Goal: Check status: Check status

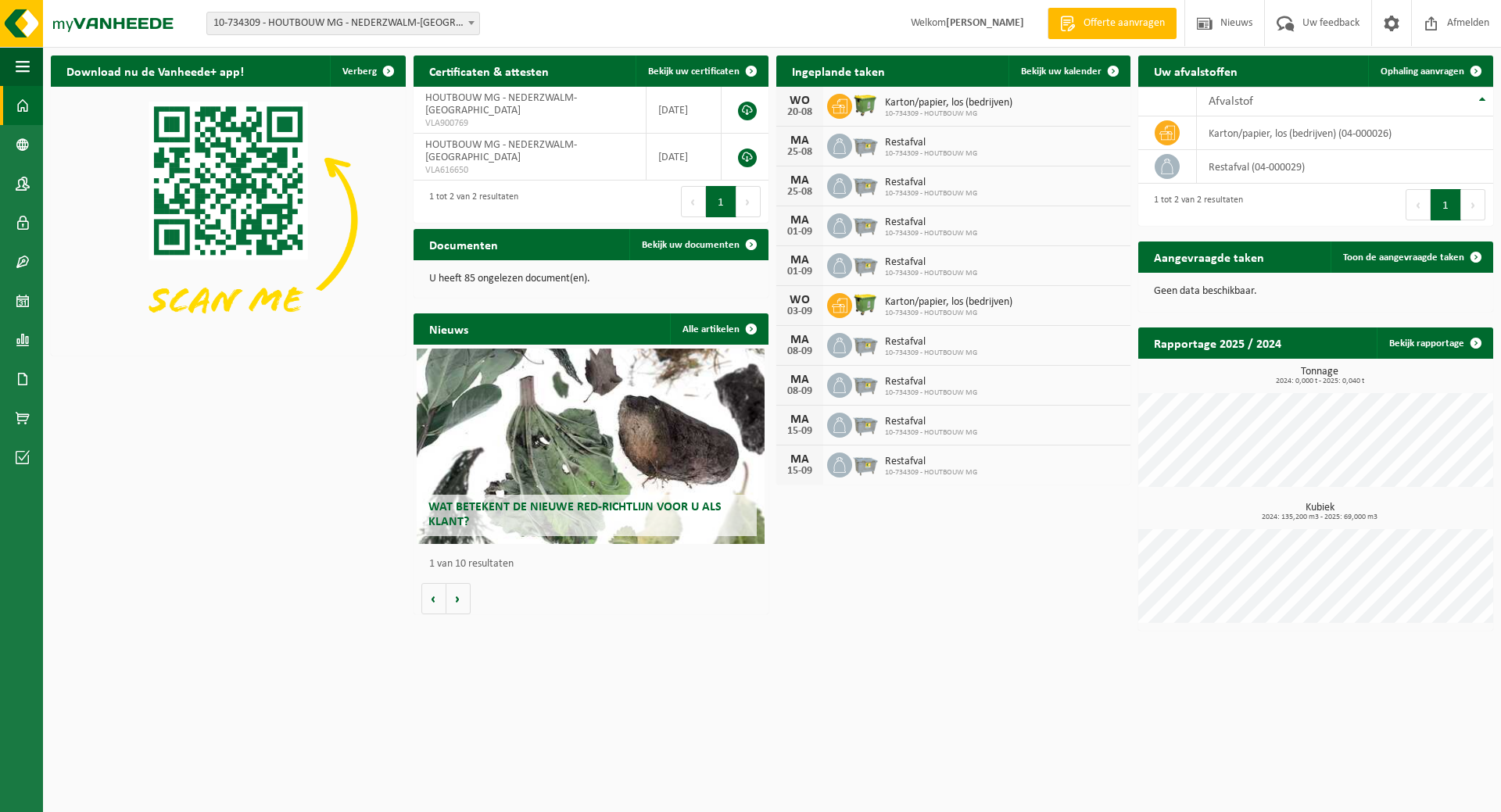
click at [803, 192] on div "25-08" at bounding box center [800, 192] width 31 height 11
click at [21, 304] on span at bounding box center [22, 301] width 14 height 39
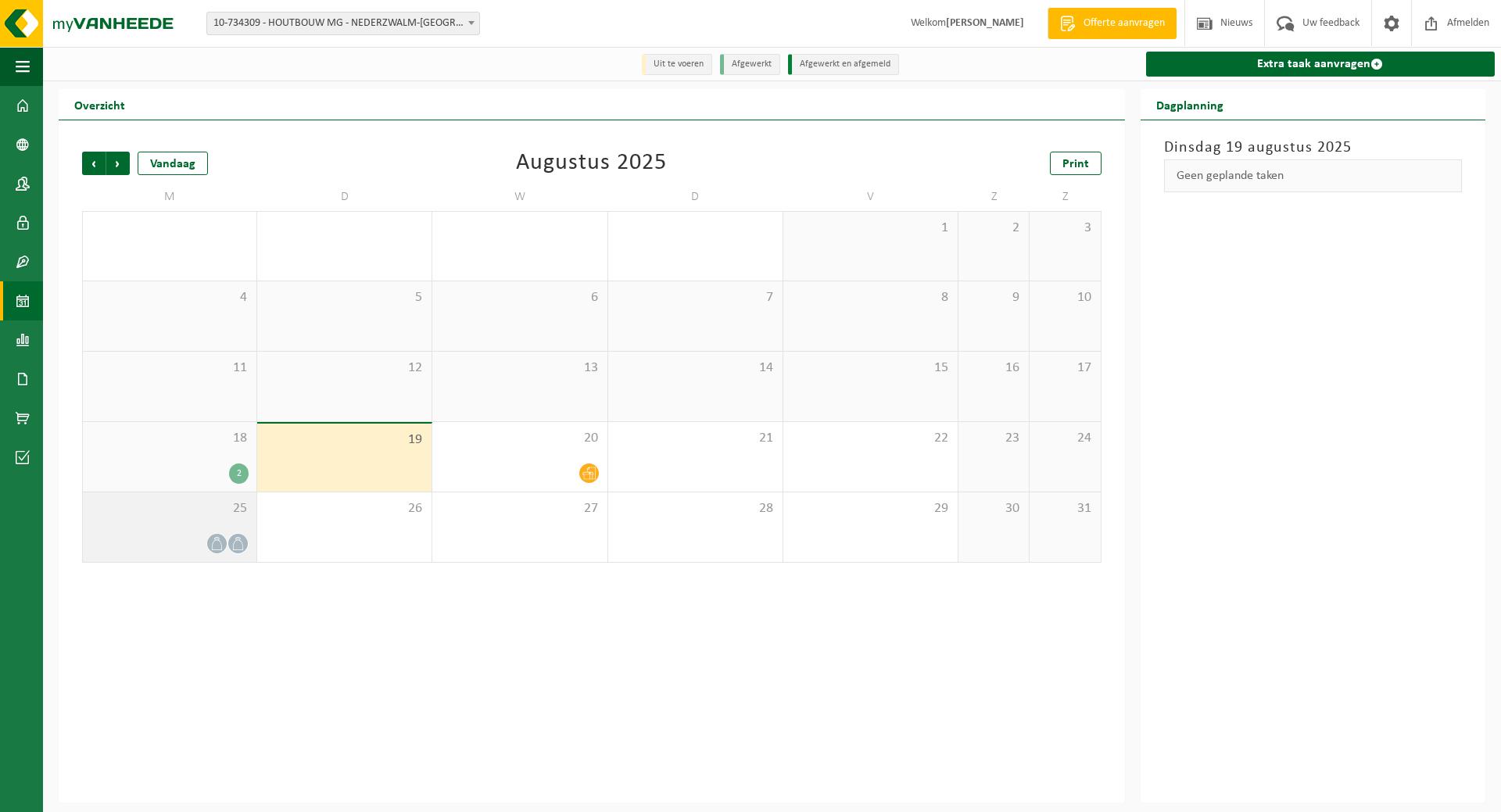
click at [232, 549] on icon at bounding box center [237, 543] width 13 height 13
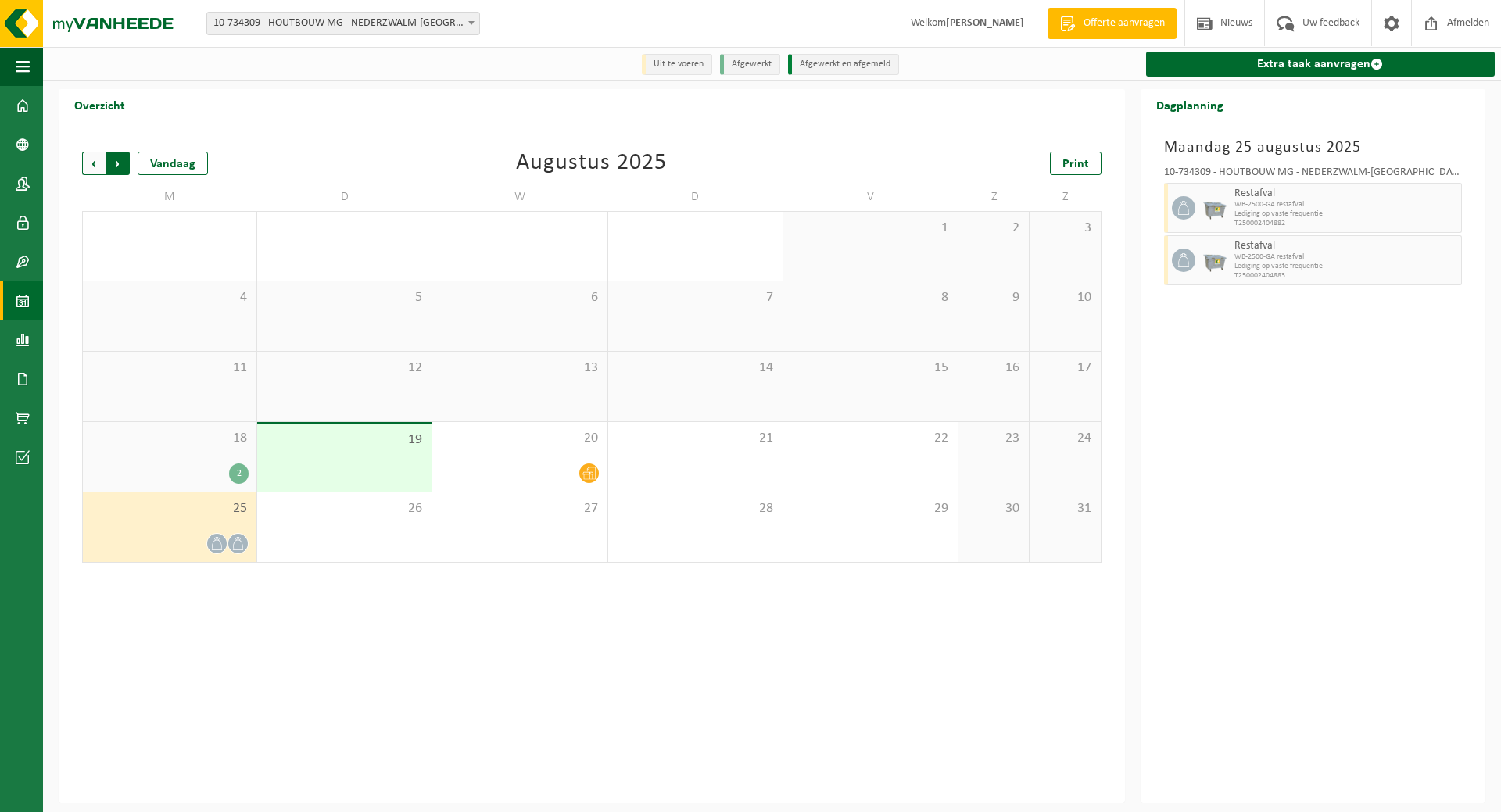
click at [98, 164] on span "Vorige" at bounding box center [93, 163] width 23 height 23
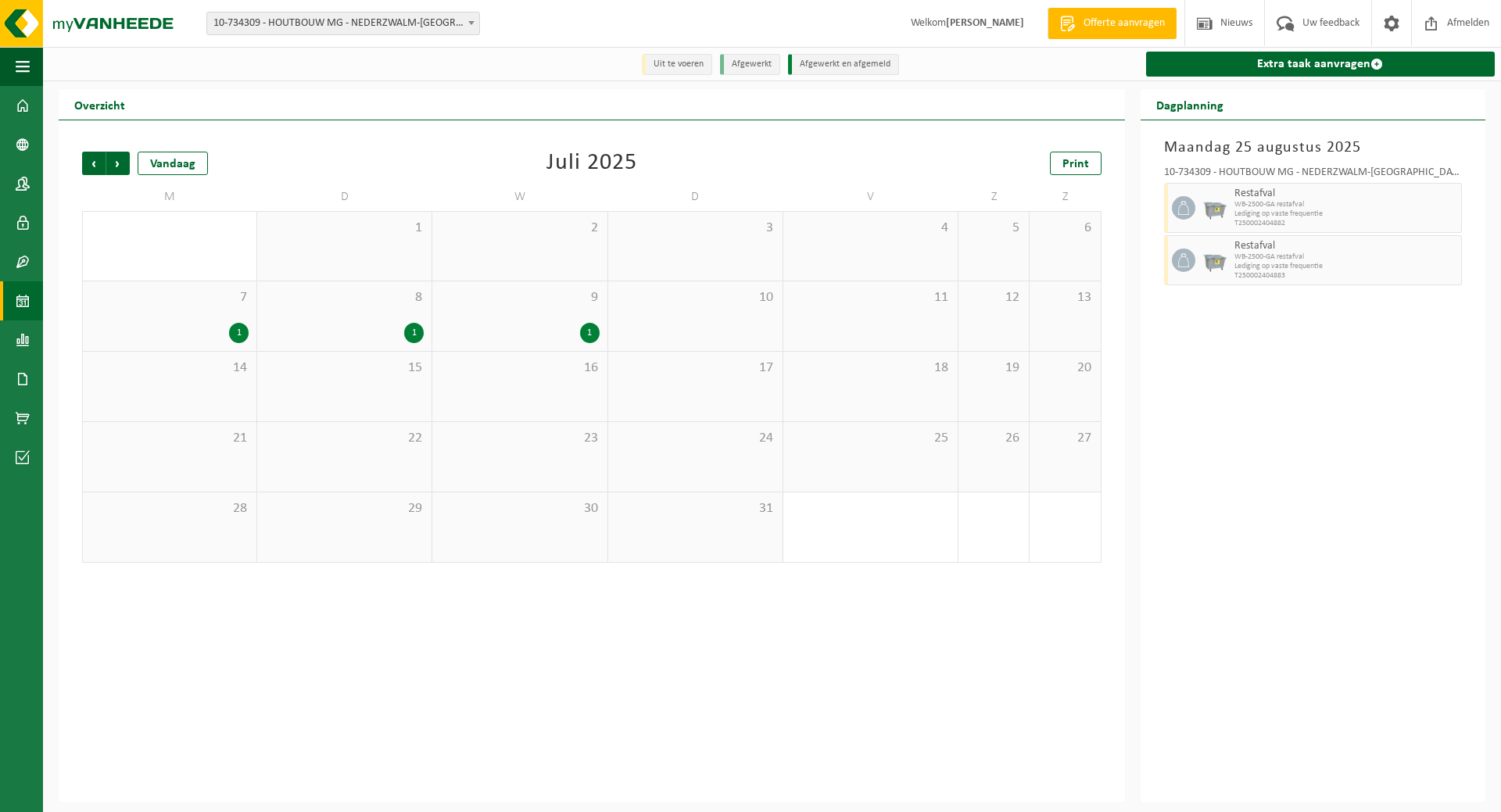
click at [98, 164] on span "Vorige" at bounding box center [93, 163] width 23 height 23
click at [121, 166] on span "Volgende" at bounding box center [117, 163] width 23 height 23
click at [122, 169] on span "Volgende" at bounding box center [117, 163] width 23 height 23
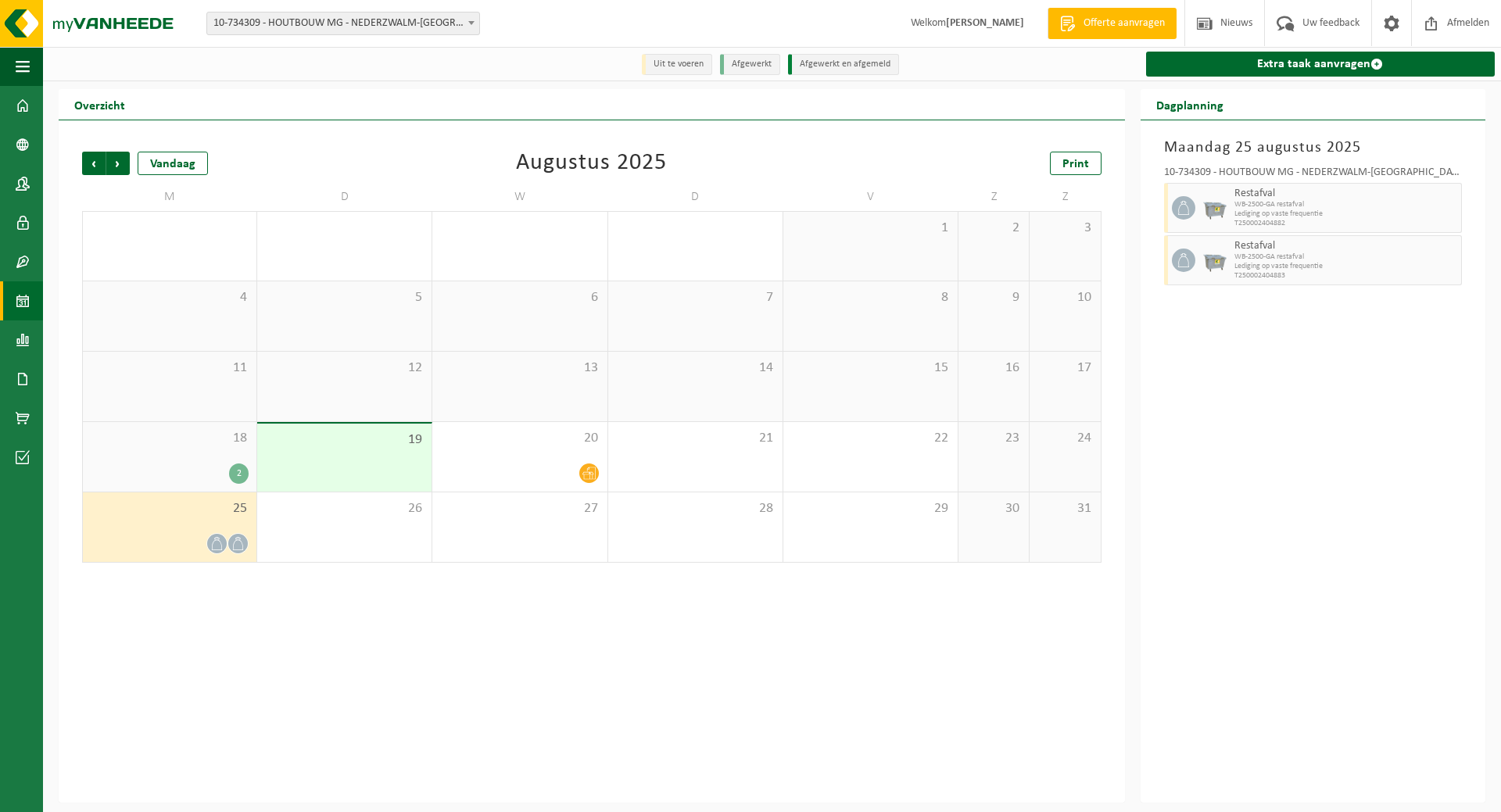
click at [231, 541] on span at bounding box center [238, 543] width 20 height 20
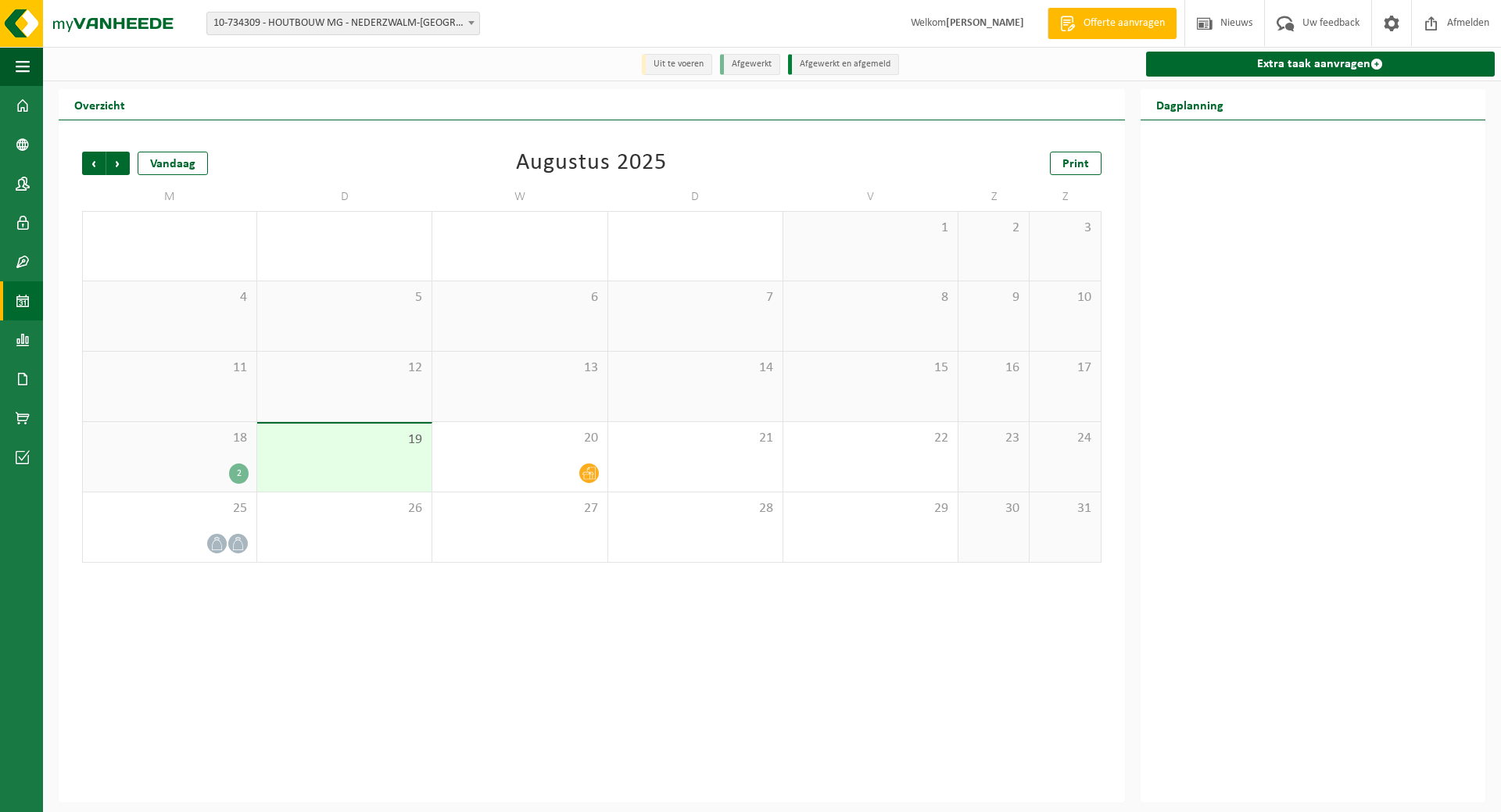
click at [880, 751] on div "Vorige Volgende Vandaag Augustus 2025 Print M D W D V Z Z 28 29 30 31 1 2 3 4 5…" at bounding box center [591, 462] width 1066 height 683
click at [287, 625] on div "Vorige Volgende Vandaag Augustus 2025 Print M D W D V Z Z 28 29 30 31 1 2 3 4 5…" at bounding box center [591, 462] width 1066 height 683
click at [210, 526] on div "25" at bounding box center [169, 527] width 173 height 70
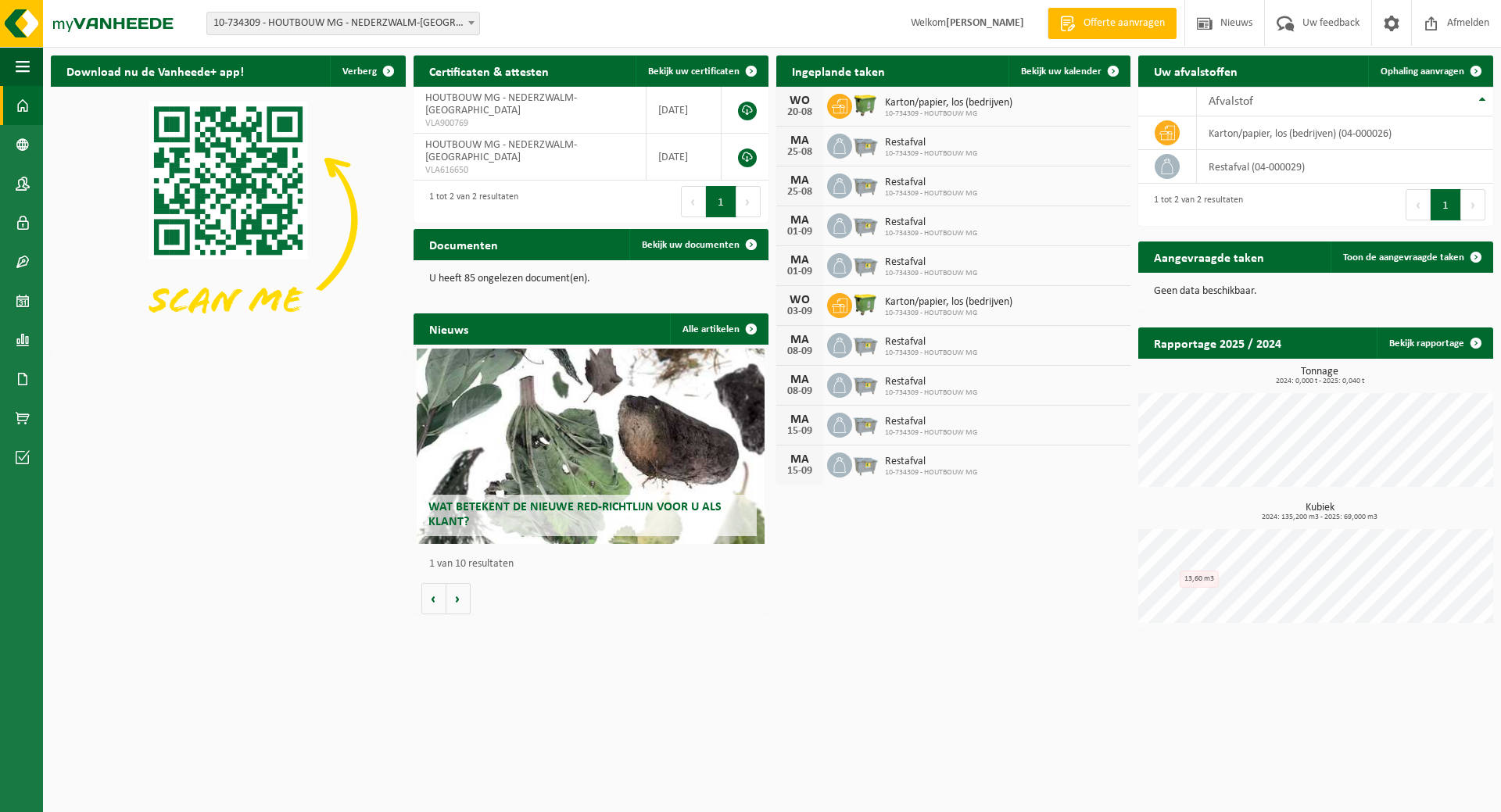
click at [747, 25] on div "Vestiging: 10-734309 - HOUTBOUW MG - NEDERZWALM-HERMELGEM 10-734309 - HOUTBOUW …" at bounding box center [750, 23] width 1501 height 47
click at [1271, 72] on div "Uw afvalstoffen Ophaling aanvragen" at bounding box center [1317, 71] width 355 height 31
click at [1354, 15] on span "Uw feedback" at bounding box center [1331, 23] width 65 height 47
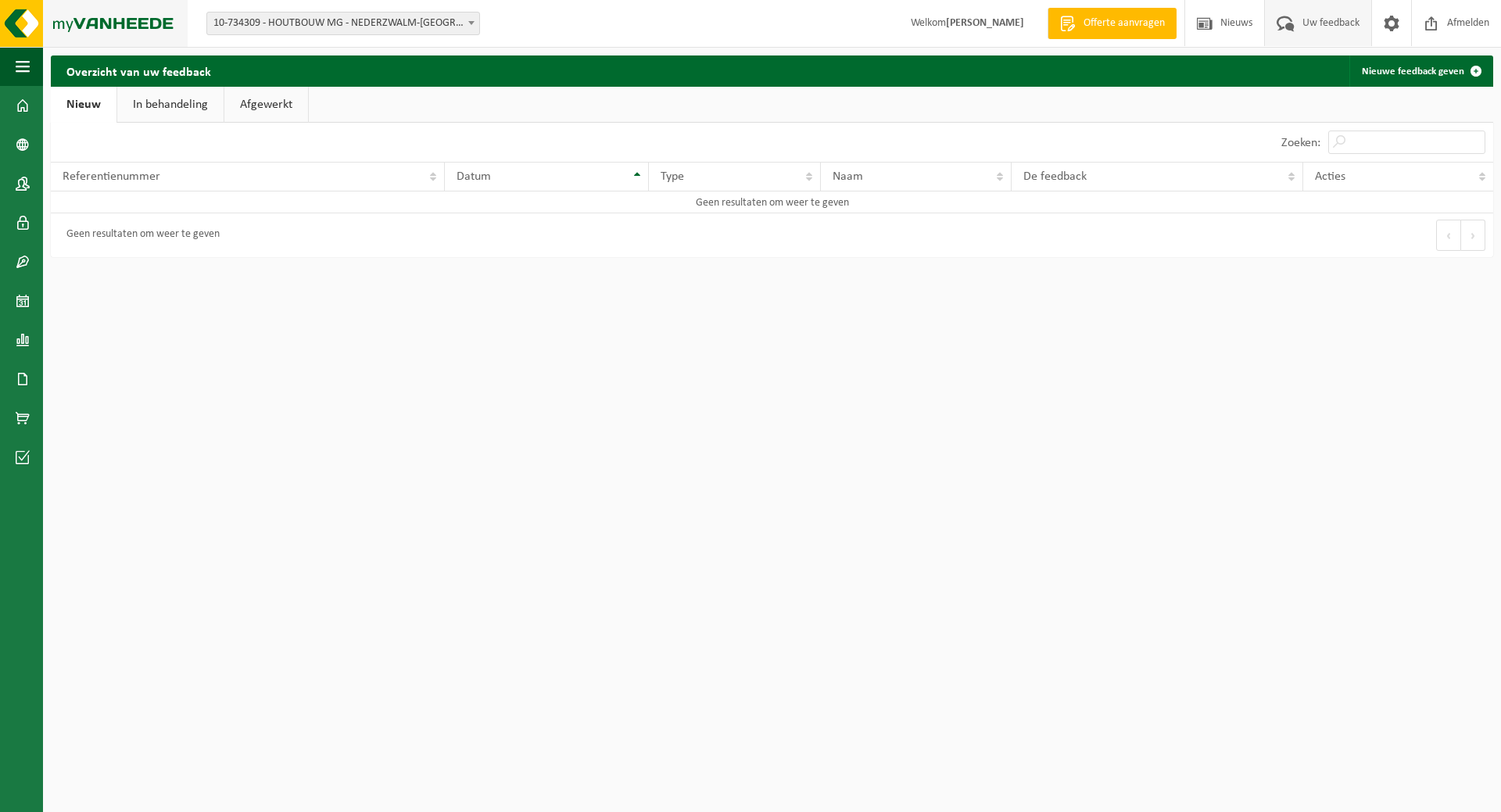
click at [104, 29] on img at bounding box center [94, 23] width 188 height 47
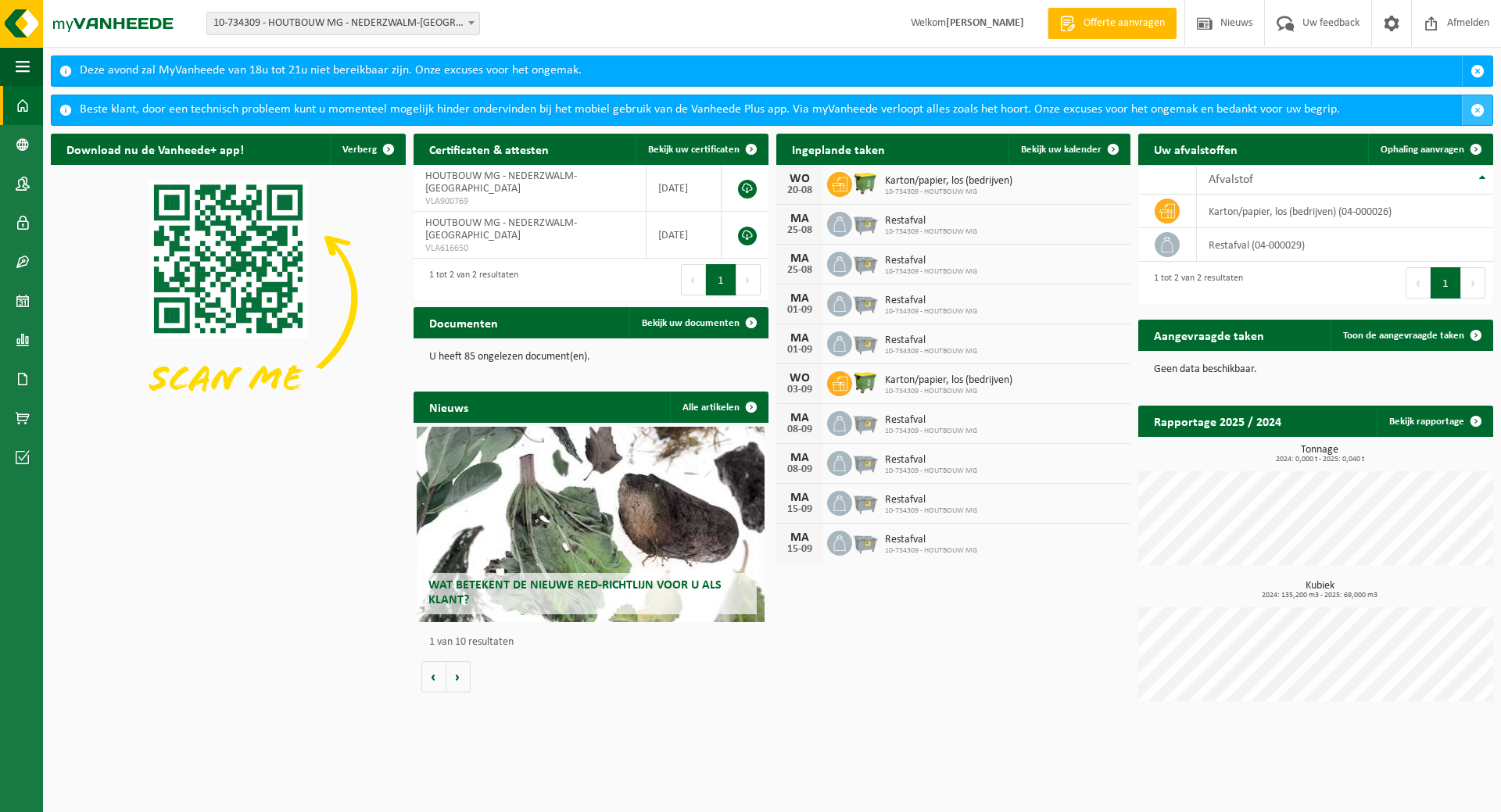
click at [1470, 115] on button "button" at bounding box center [1477, 110] width 30 height 29
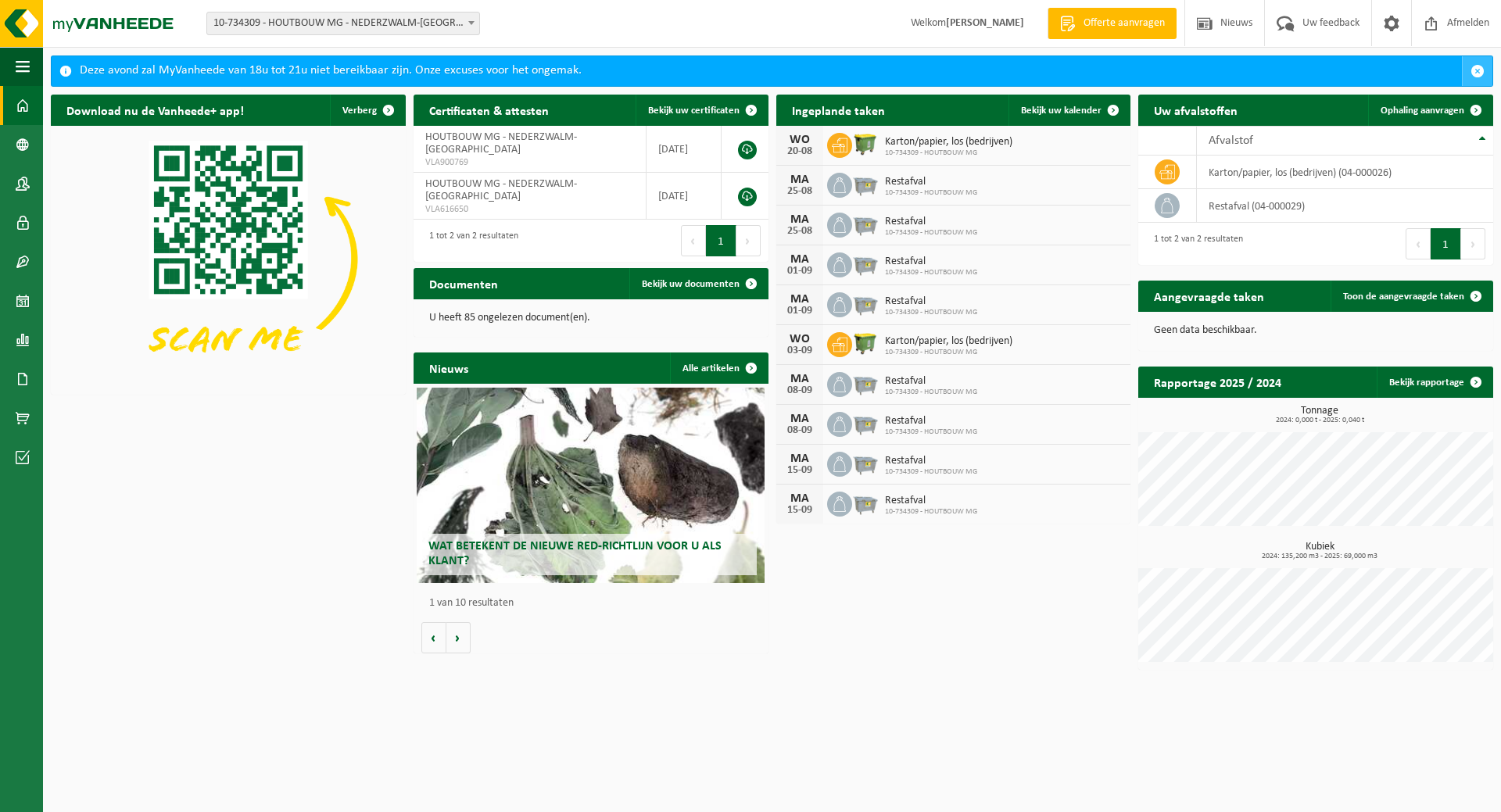
click at [1472, 63] on button "button" at bounding box center [1477, 71] width 30 height 29
